Goal: Task Accomplishment & Management: Use online tool/utility

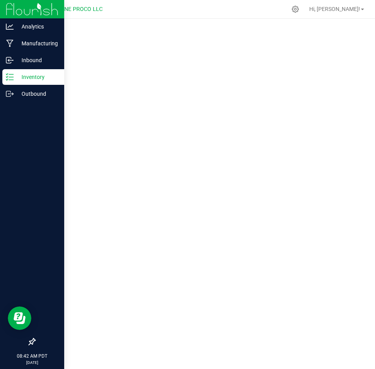
click at [19, 76] on p "Inventory" at bounding box center [37, 76] width 47 height 9
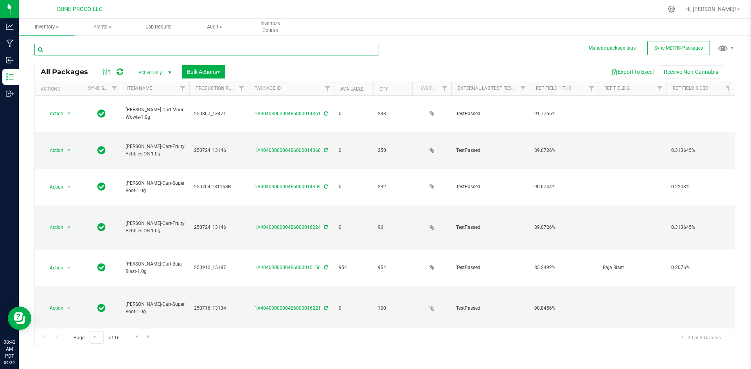
click at [125, 51] on input "text" at bounding box center [206, 50] width 344 height 12
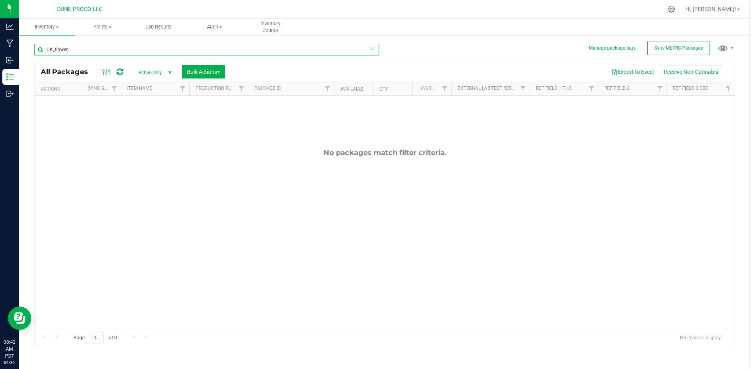
type input "CK_flower"
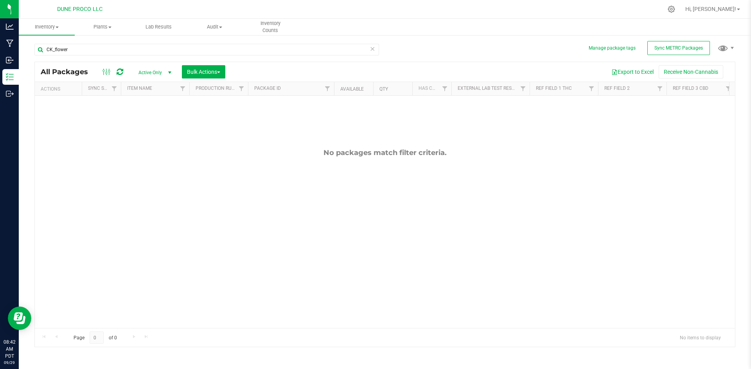
click at [374, 15] on div "Hi, [PERSON_NAME]!" at bounding box center [712, 9] width 61 height 14
click at [374, 13] on link "Hi, [PERSON_NAME]!" at bounding box center [712, 9] width 61 height 8
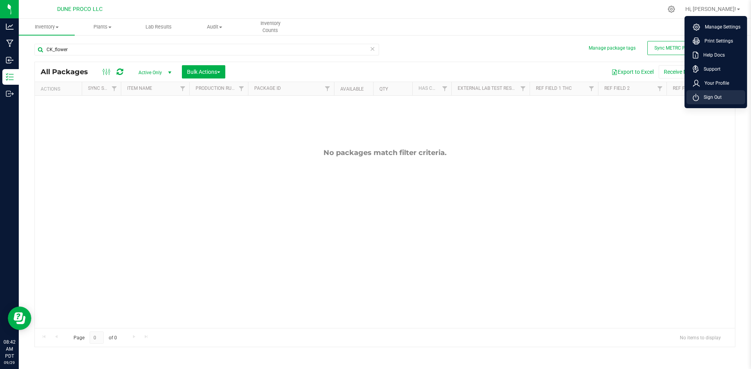
click at [374, 100] on span "Sign Out" at bounding box center [710, 97] width 23 height 8
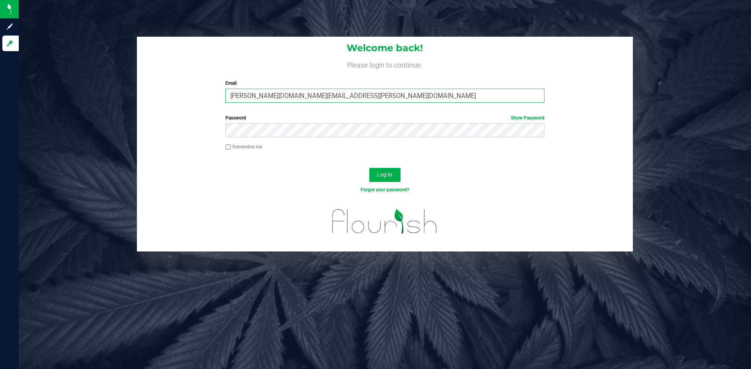
click at [275, 97] on input "[PERSON_NAME][DOMAIN_NAME][EMAIL_ADDRESS][PERSON_NAME][DOMAIN_NAME]" at bounding box center [384, 96] width 319 height 14
type input "doug.rowell@perfectharvestco.com"
click at [369, 168] on button "Log In" at bounding box center [384, 175] width 31 height 14
